Goal: Navigation & Orientation: Find specific page/section

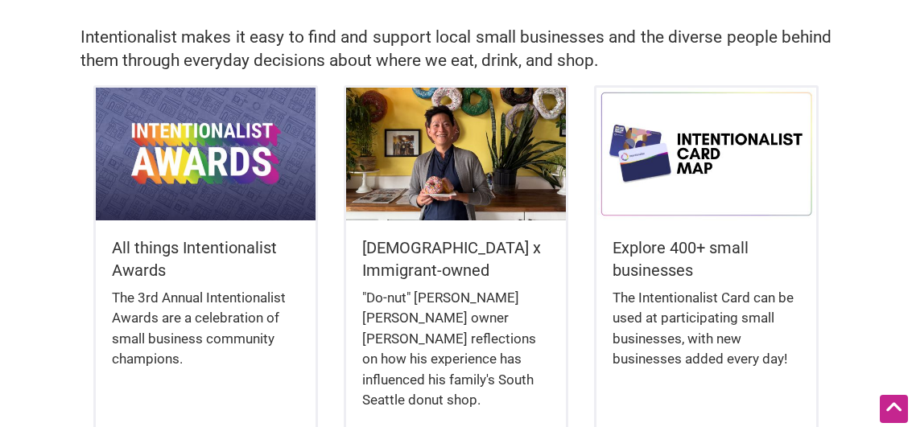
scroll to position [563, 0]
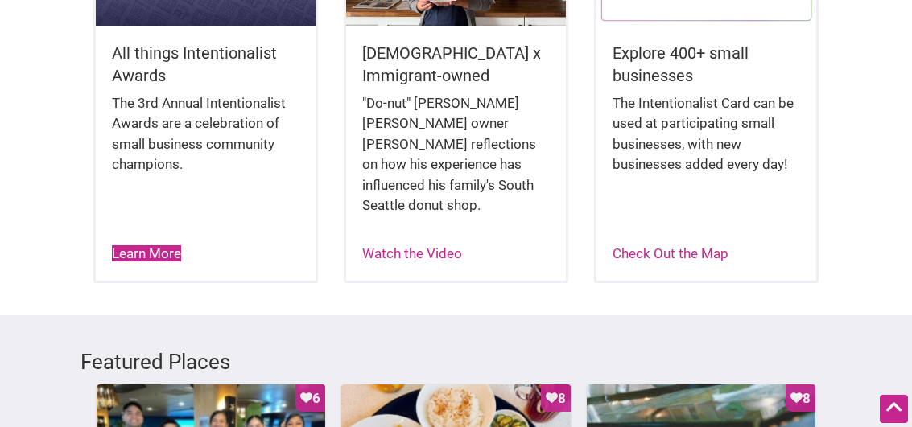
click at [173, 249] on link "Learn More" at bounding box center [146, 253] width 69 height 16
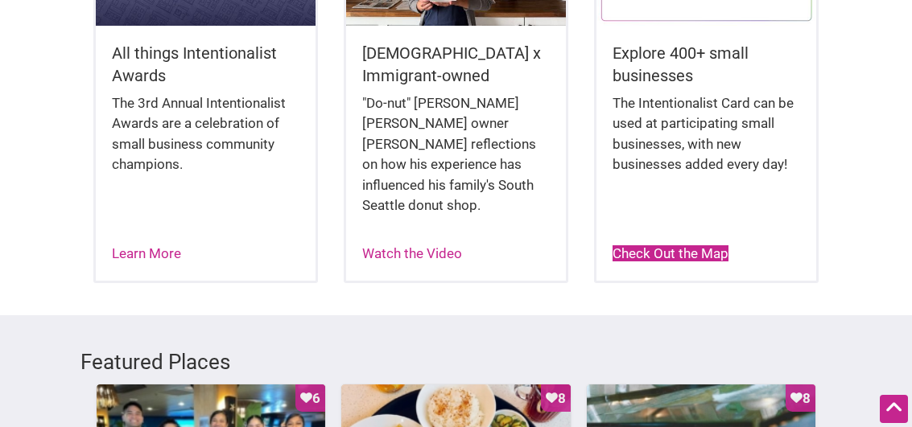
click at [681, 249] on link "Check Out the Map" at bounding box center [670, 253] width 116 height 16
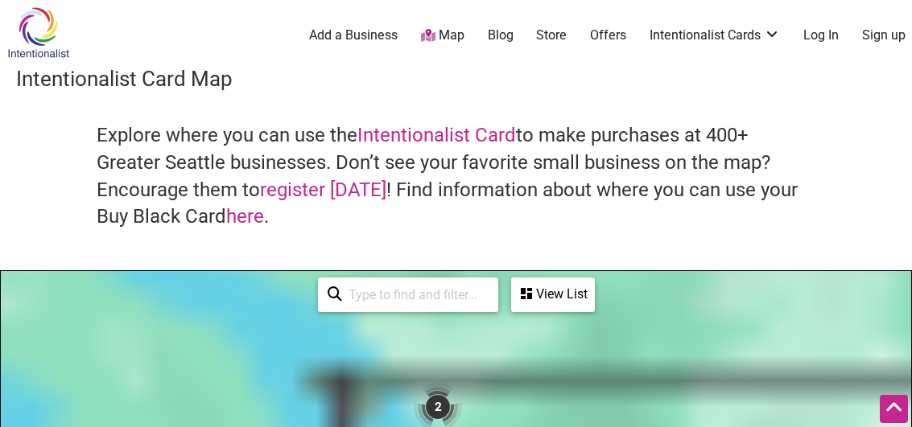
scroll to position [241, 0]
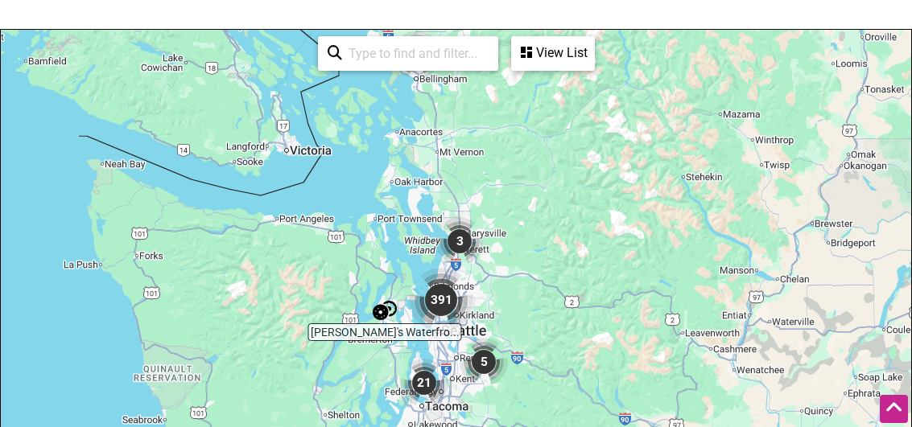
drag, startPoint x: 390, startPoint y: 287, endPoint x: 364, endPoint y: 161, distance: 129.1
click at [364, 161] on div "To navigate, press the arrow keys." at bounding box center [456, 343] width 910 height 626
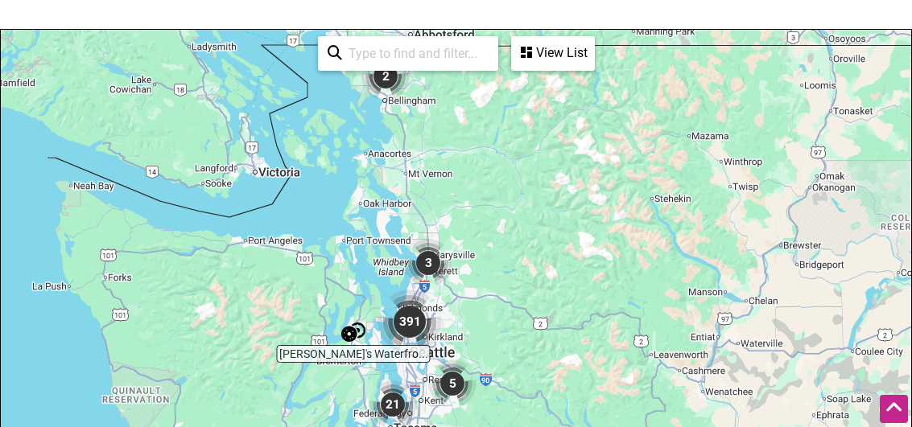
drag, startPoint x: 554, startPoint y: 213, endPoint x: 517, endPoint y: 242, distance: 47.0
click at [517, 242] on div "To navigate, press the arrow keys." at bounding box center [456, 343] width 910 height 626
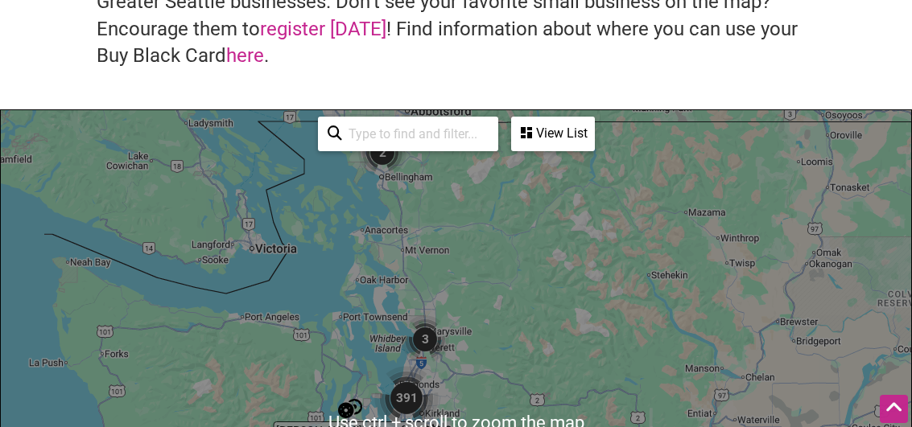
scroll to position [402, 0]
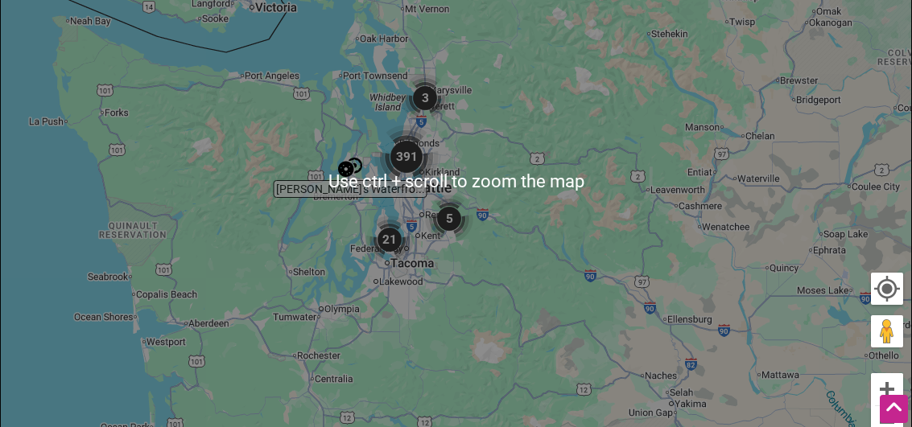
click at [428, 241] on img "5" at bounding box center [449, 219] width 48 height 48
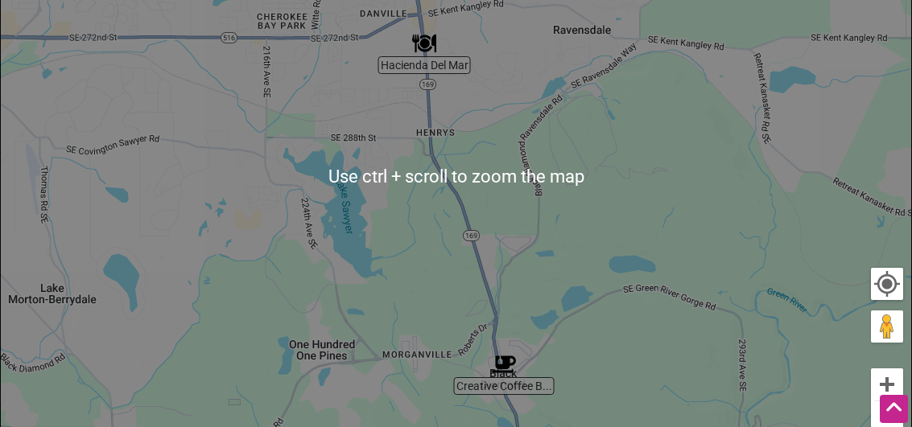
scroll to position [644, 0]
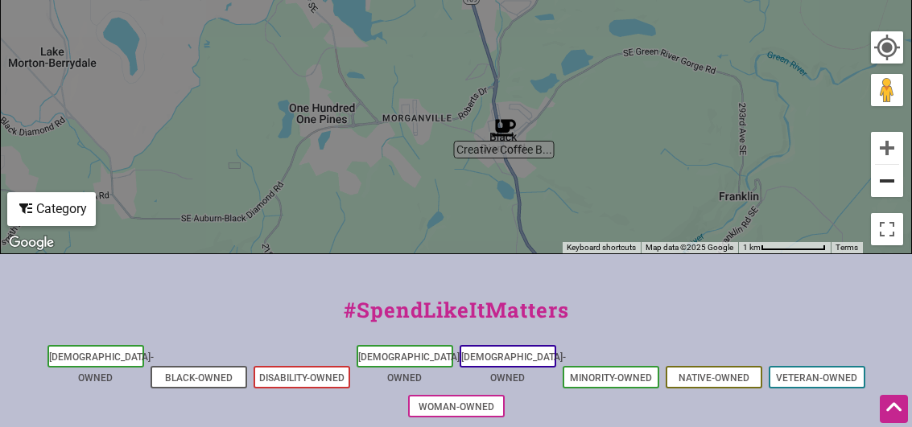
click at [879, 180] on button "Zoom out" at bounding box center [887, 181] width 32 height 32
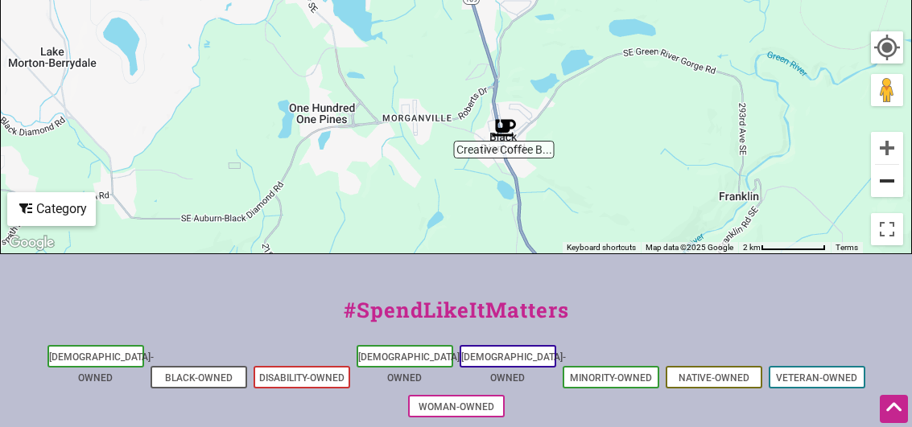
click at [879, 180] on button "Zoom out" at bounding box center [887, 181] width 32 height 32
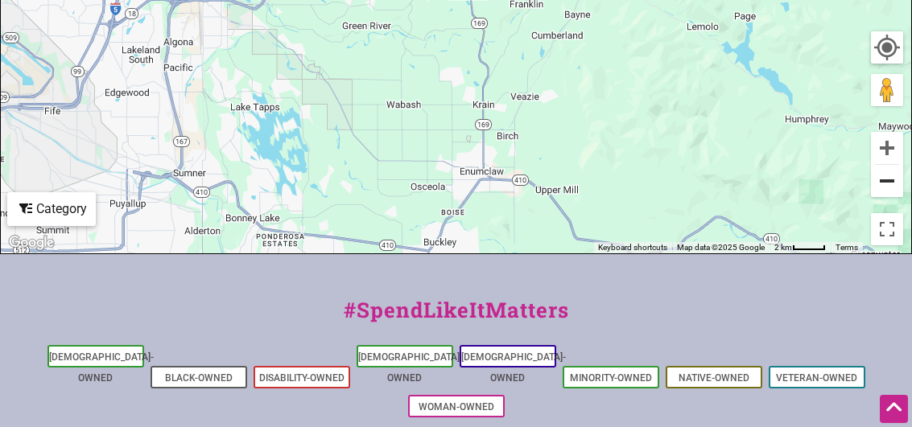
click at [877, 180] on button "Zoom out" at bounding box center [887, 181] width 32 height 32
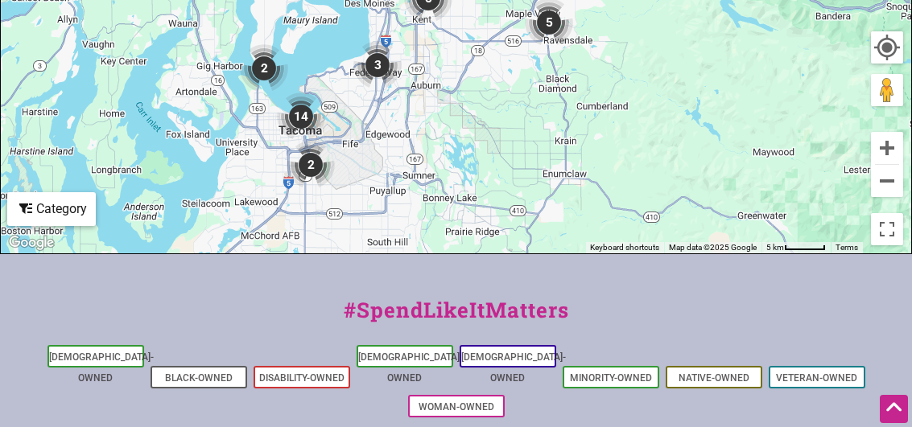
drag, startPoint x: 303, startPoint y: 88, endPoint x: 402, endPoint y: 207, distance: 155.4
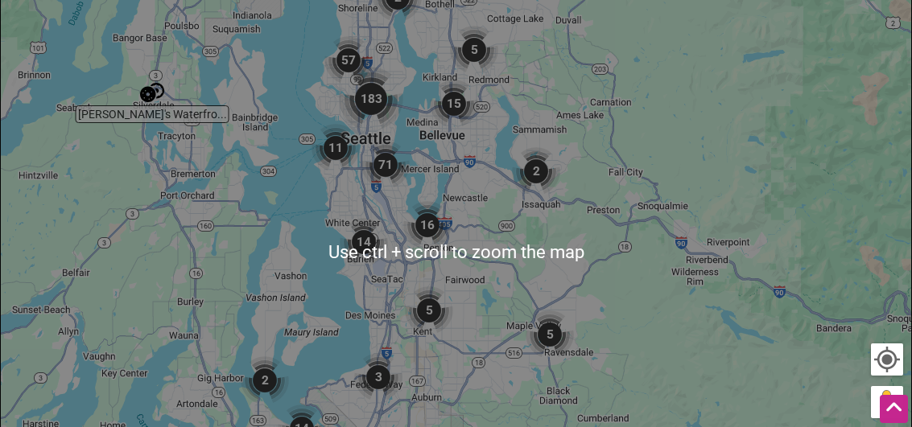
scroll to position [0, 0]
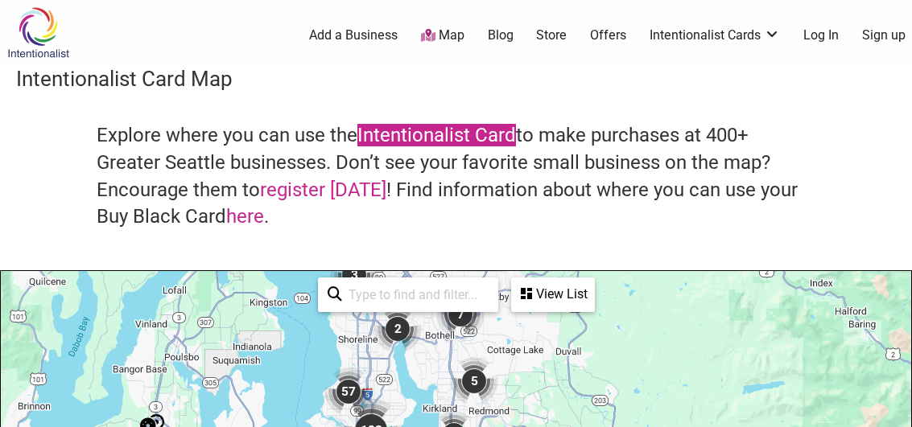
click at [409, 133] on link "Intentionalist Card" at bounding box center [436, 135] width 159 height 23
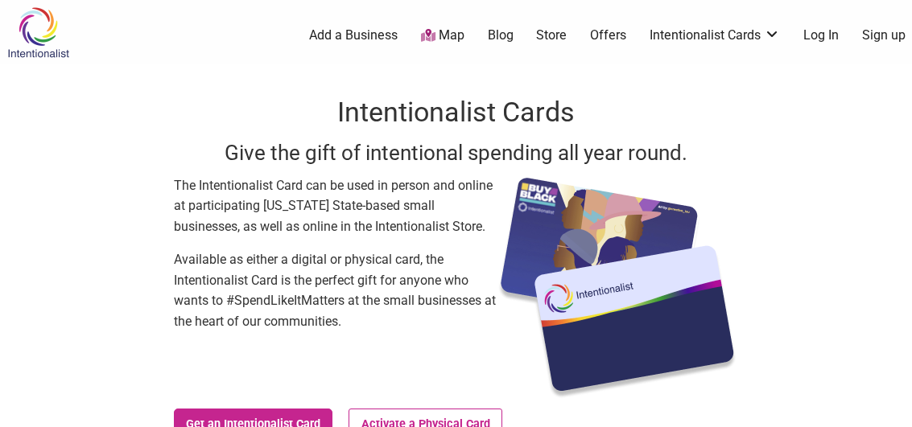
click at [451, 31] on link "Map" at bounding box center [442, 36] width 43 height 19
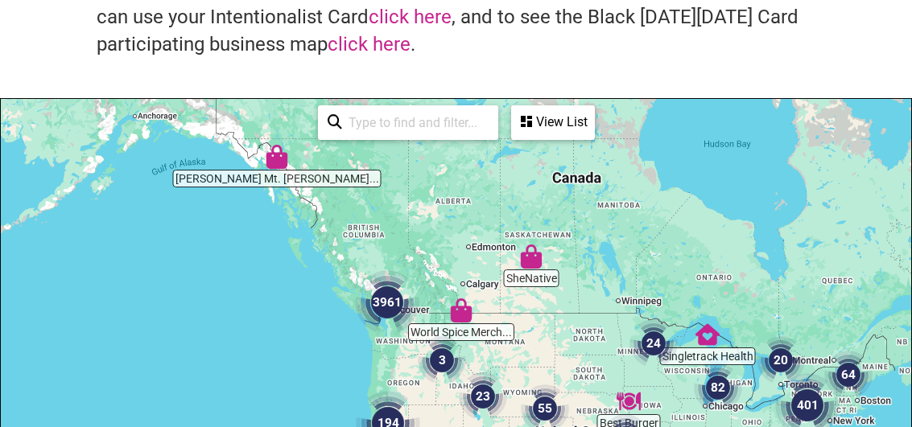
scroll to position [402, 0]
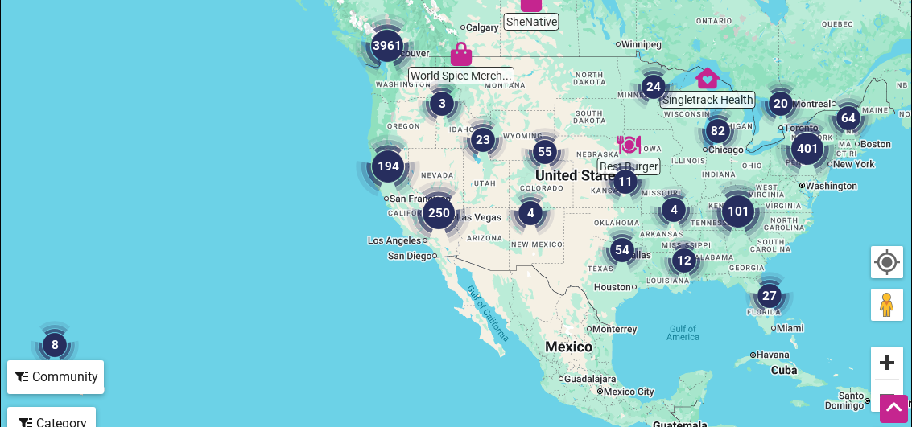
click at [892, 360] on button "Zoom in" at bounding box center [887, 363] width 32 height 32
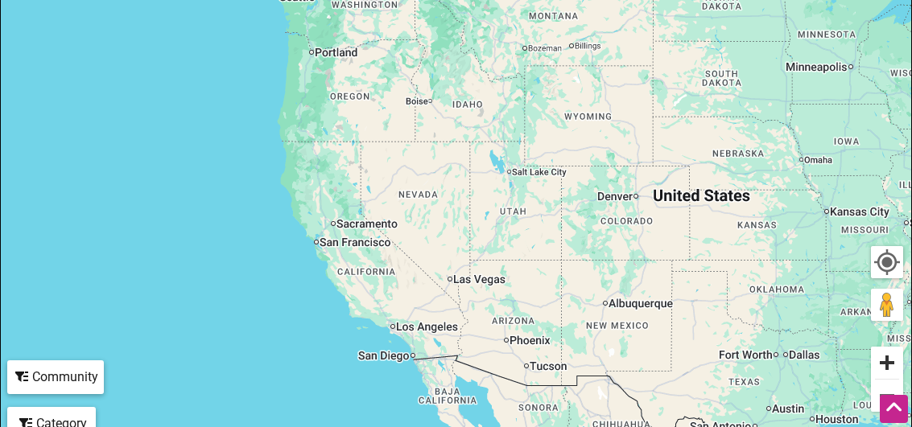
click at [887, 361] on button "Zoom in" at bounding box center [887, 363] width 32 height 32
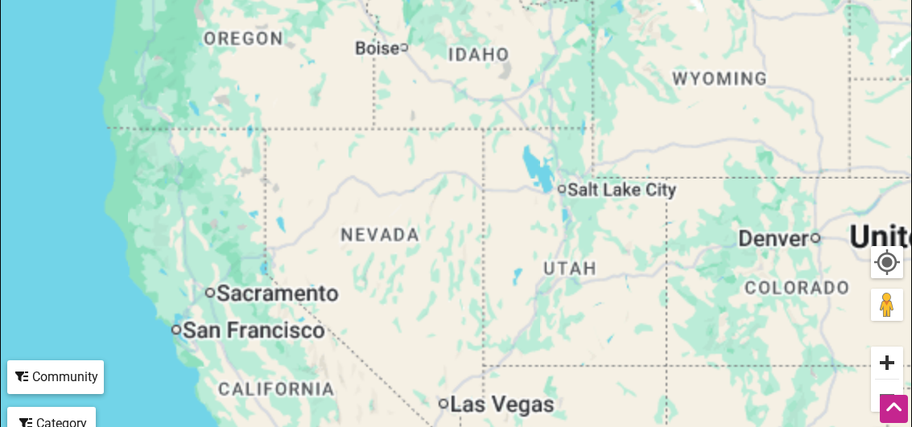
click at [887, 362] on button "Zoom in" at bounding box center [887, 363] width 32 height 32
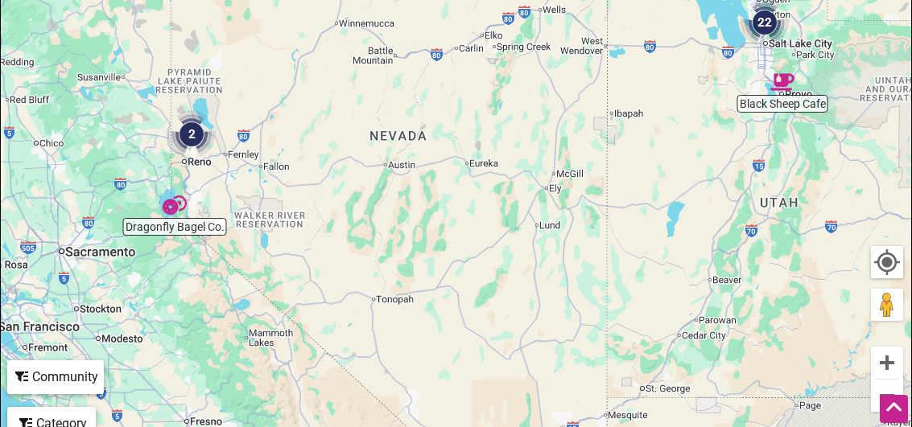
drag, startPoint x: 352, startPoint y: 268, endPoint x: 482, endPoint y: 64, distance: 242.0
click at [482, 64] on div "To navigate, press the arrow keys." at bounding box center [456, 155] width 910 height 626
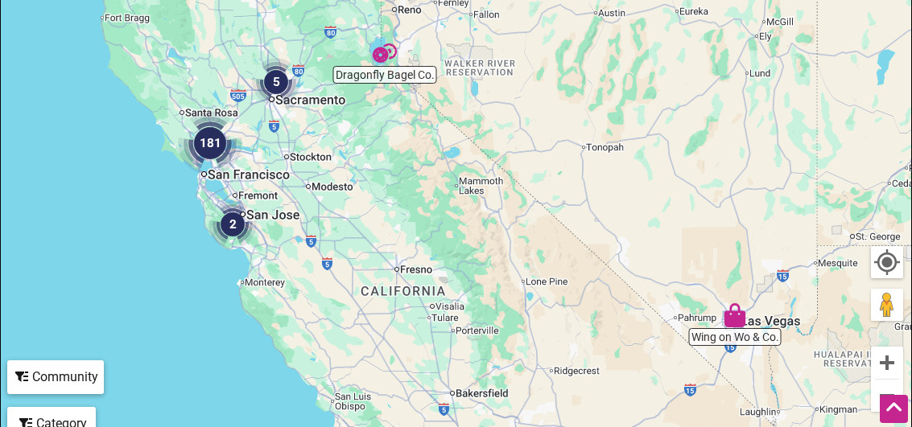
drag, startPoint x: 169, startPoint y: 284, endPoint x: 350, endPoint y: 143, distance: 229.4
click at [350, 143] on div "To navigate, press the arrow keys." at bounding box center [456, 155] width 910 height 626
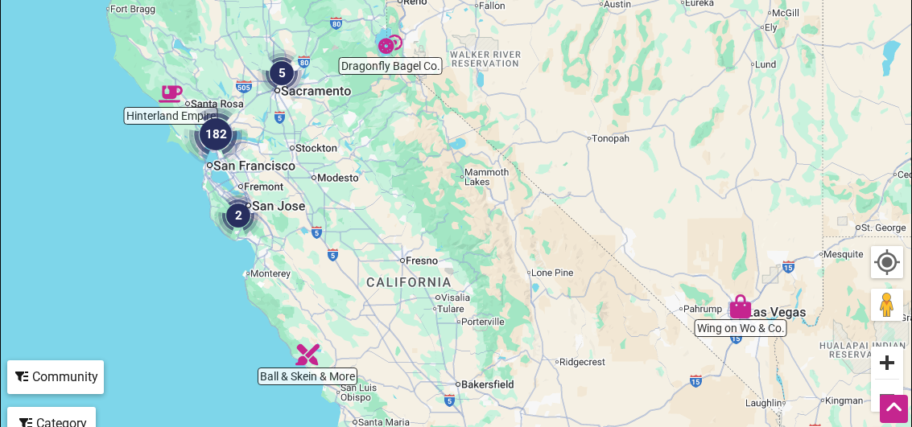
click at [887, 358] on button "Zoom in" at bounding box center [887, 363] width 32 height 32
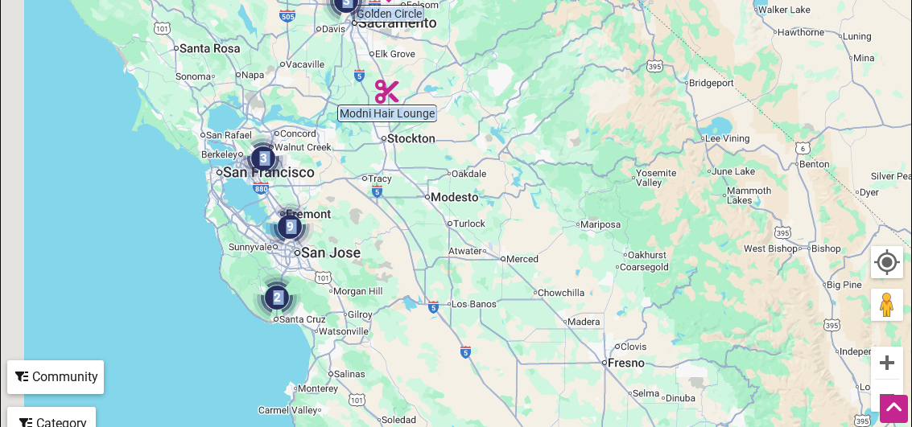
drag, startPoint x: 134, startPoint y: 239, endPoint x: 404, endPoint y: 239, distance: 269.6
click at [404, 239] on div "To navigate, press the arrow keys." at bounding box center [456, 155] width 910 height 626
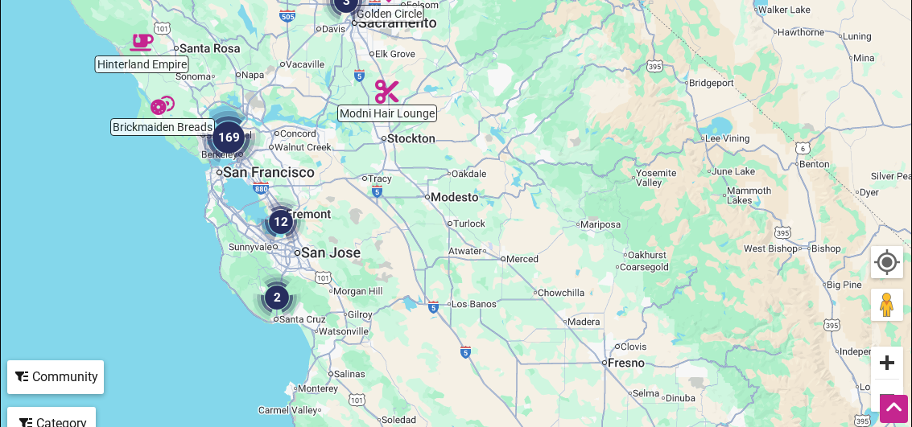
click at [891, 361] on button "Zoom in" at bounding box center [887, 363] width 32 height 32
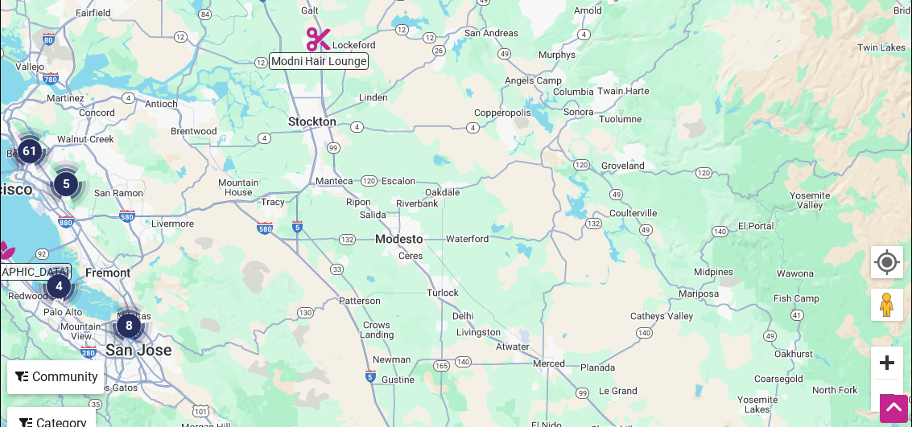
click at [888, 361] on button "Zoom in" at bounding box center [887, 363] width 32 height 32
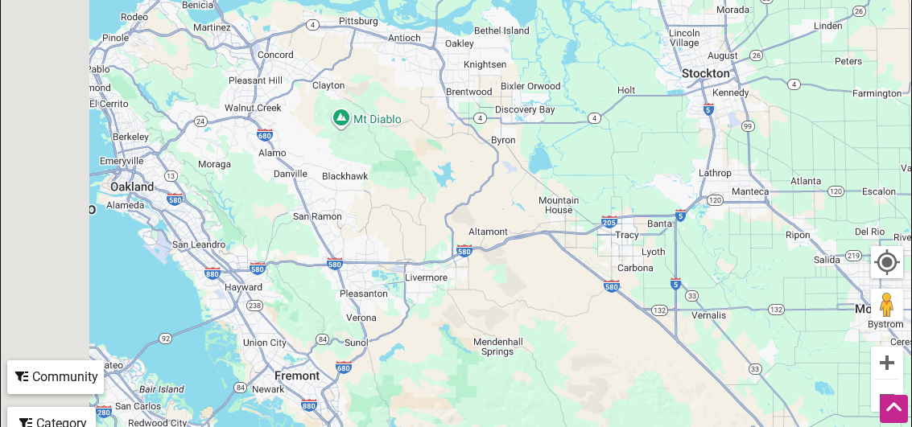
drag, startPoint x: 93, startPoint y: 249, endPoint x: 768, endPoint y: 236, distance: 675.2
click at [768, 235] on div "To navigate, press the arrow keys." at bounding box center [456, 155] width 910 height 626
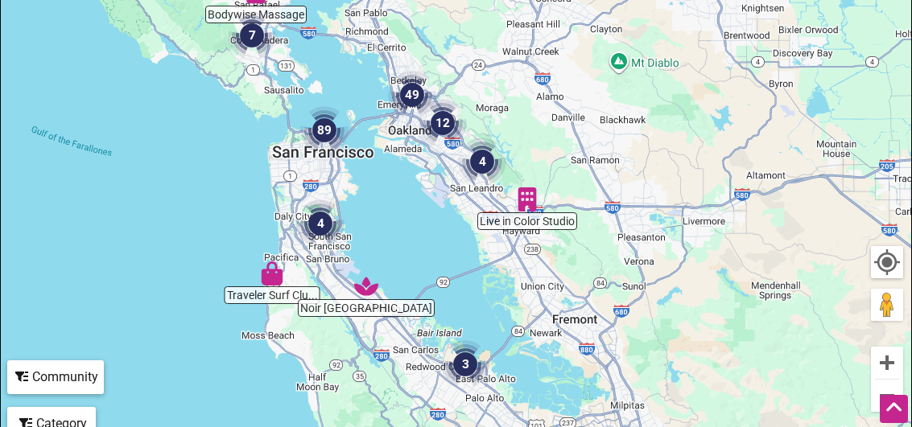
drag, startPoint x: 389, startPoint y: 227, endPoint x: 476, endPoint y: 175, distance: 101.0
click at [452, 188] on div "To navigate, press the arrow keys." at bounding box center [456, 155] width 910 height 626
click at [890, 360] on button "Zoom in" at bounding box center [887, 363] width 32 height 32
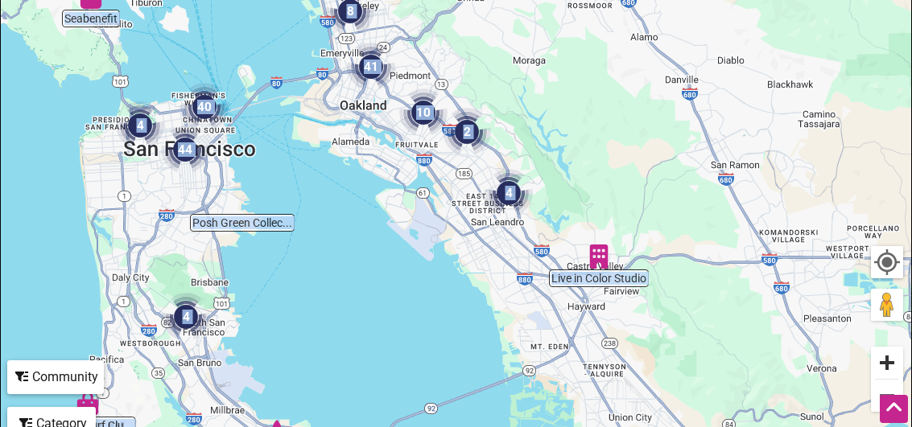
click at [890, 360] on button "Zoom in" at bounding box center [887, 363] width 32 height 32
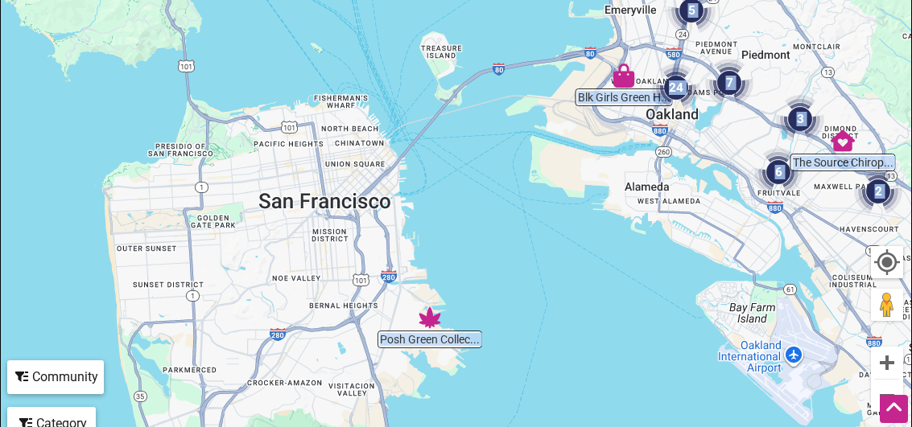
drag, startPoint x: 157, startPoint y: 202, endPoint x: 595, endPoint y: 260, distance: 442.3
click at [595, 260] on div "To navigate, press the arrow keys." at bounding box center [456, 155] width 910 height 626
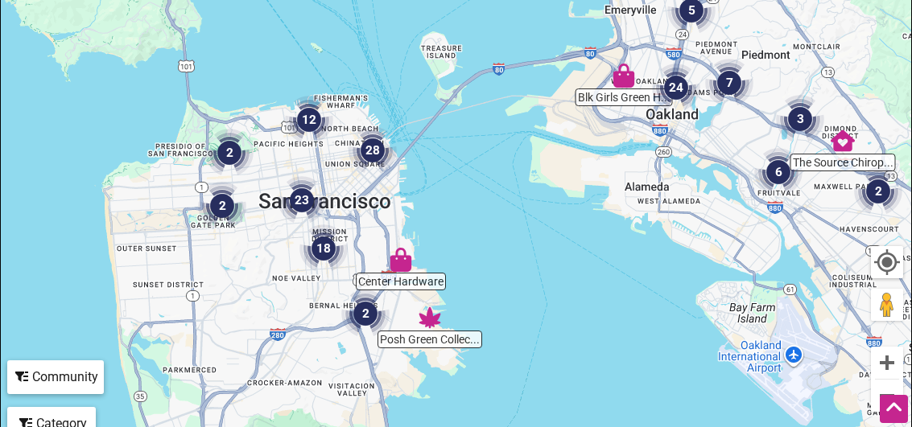
click at [367, 145] on img "28" at bounding box center [372, 150] width 48 height 48
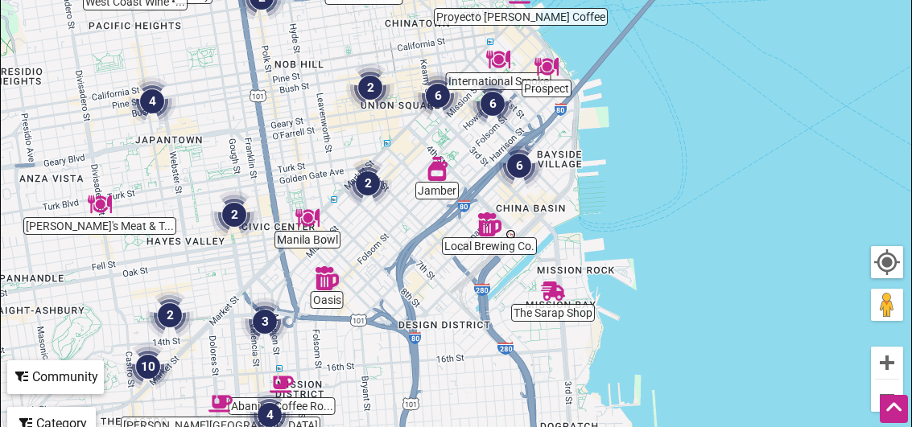
click at [523, 163] on img "6" at bounding box center [519, 166] width 48 height 48
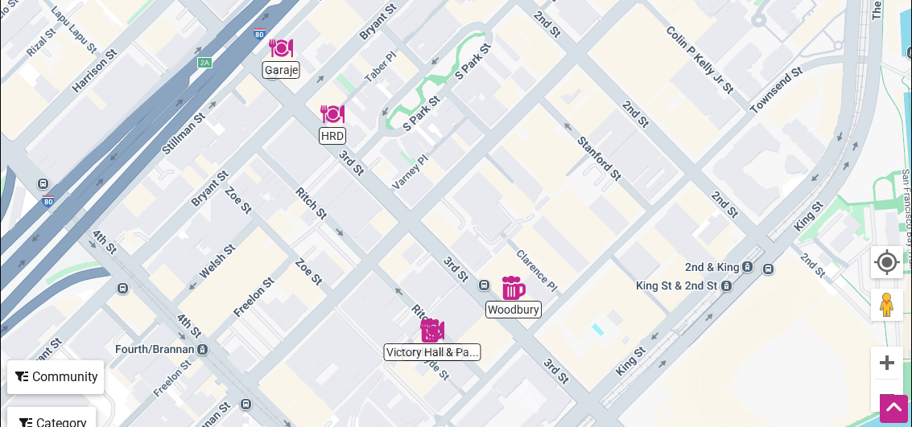
click at [334, 111] on img "HRD" at bounding box center [332, 114] width 24 height 24
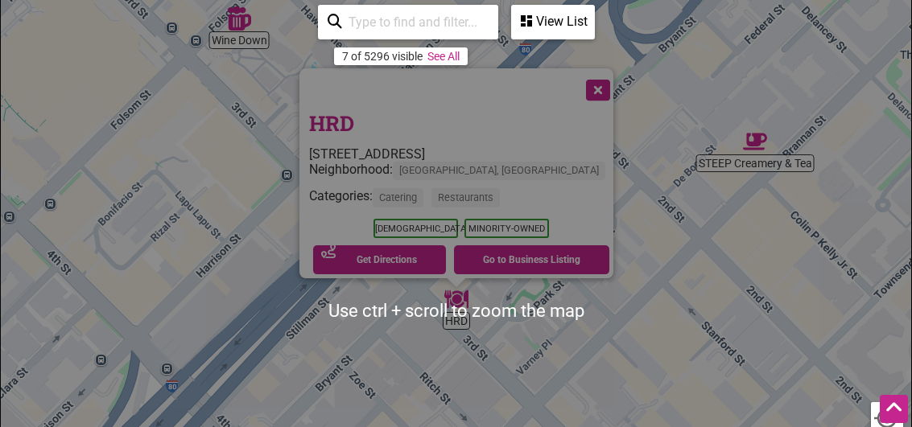
scroll to position [80, 0]
